Goal: Task Accomplishment & Management: Manage account settings

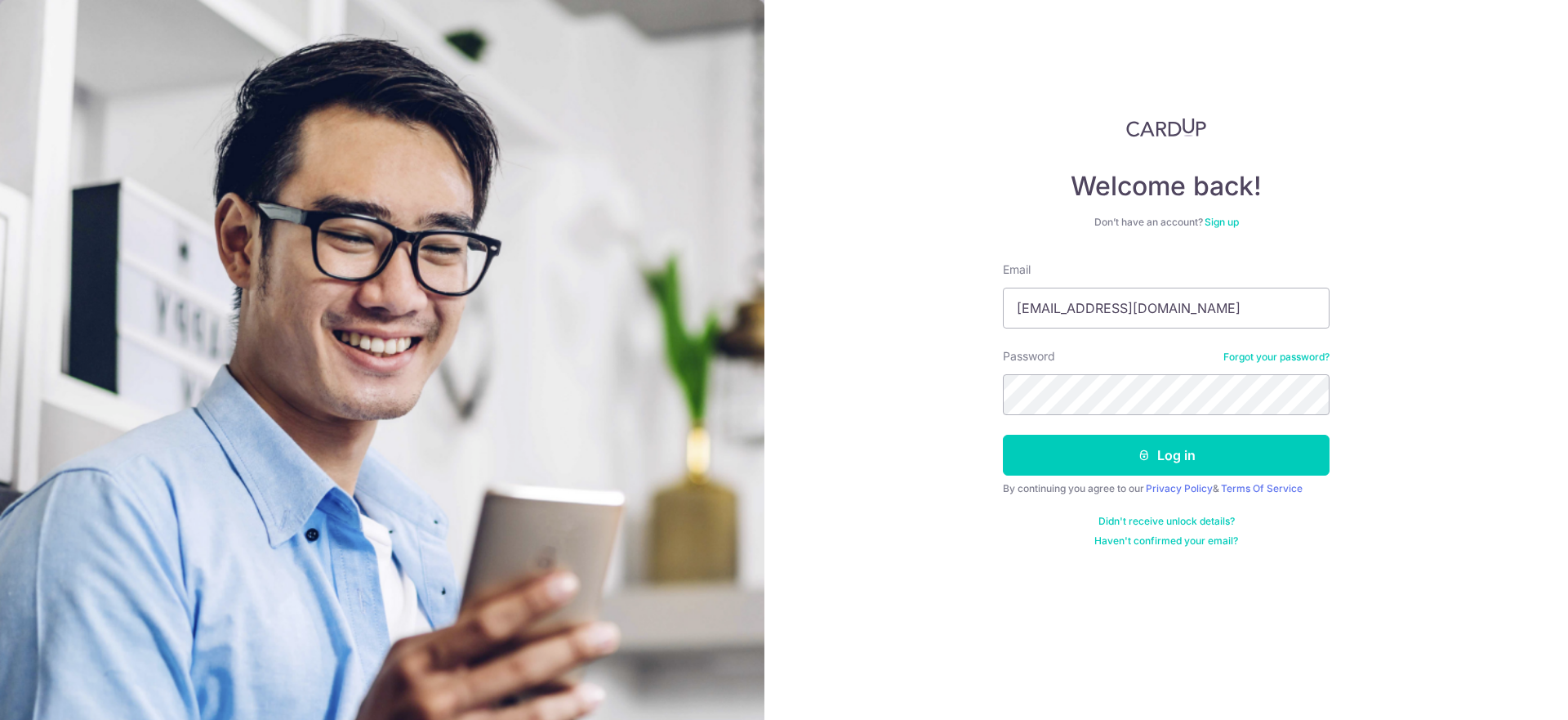
type input "[EMAIL_ADDRESS][DOMAIN_NAME]"
click at [1201, 450] on button "Log in" at bounding box center [1166, 455] width 327 height 41
